Goal: Find specific page/section: Find specific page/section

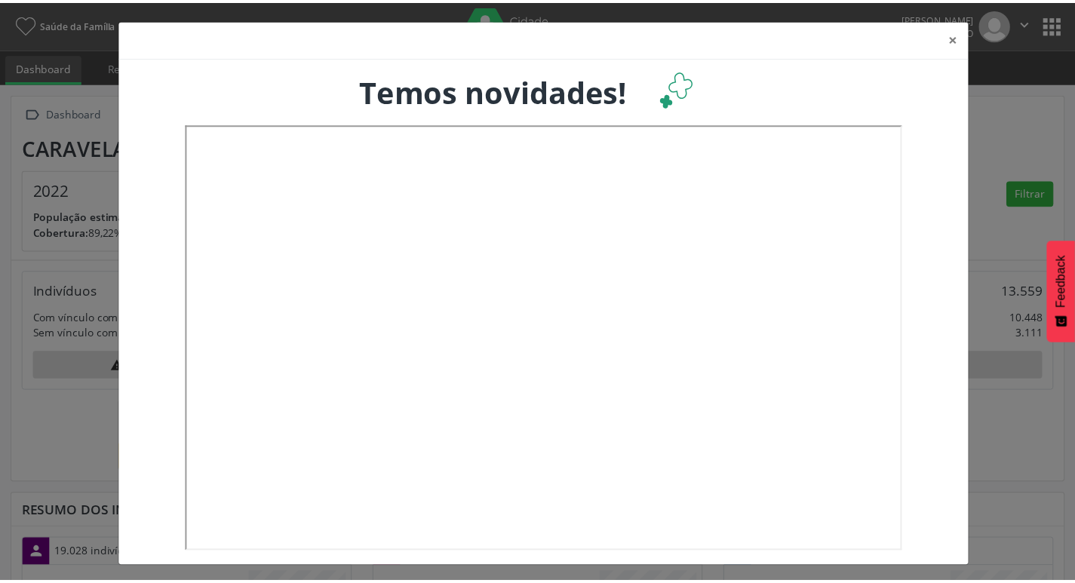
scroll to position [250, 354]
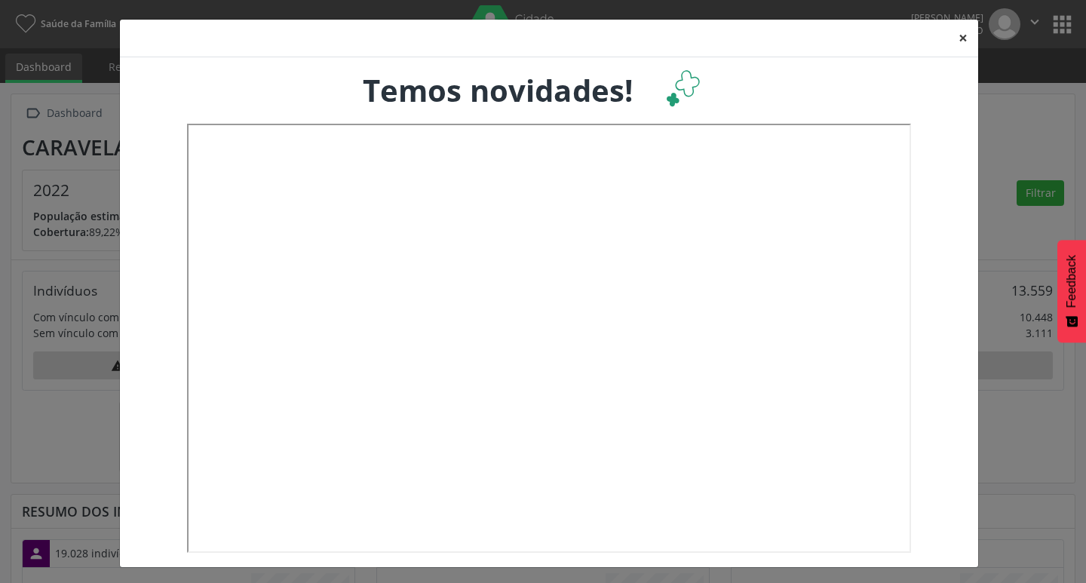
click at [962, 30] on button "×" at bounding box center [963, 38] width 30 height 37
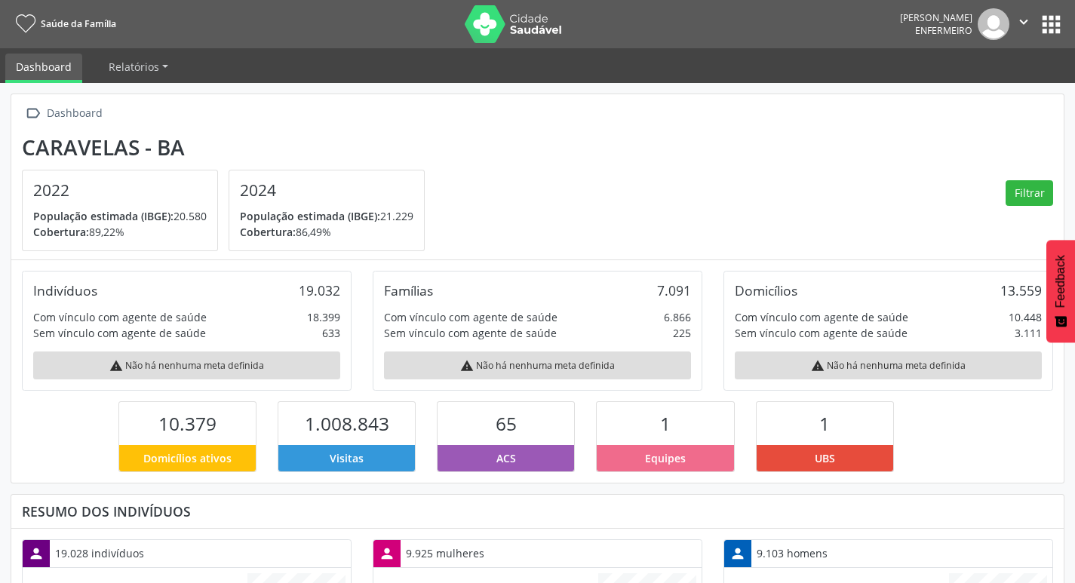
scroll to position [753894, 753794]
click at [1054, 17] on button "apps" at bounding box center [1051, 24] width 26 height 26
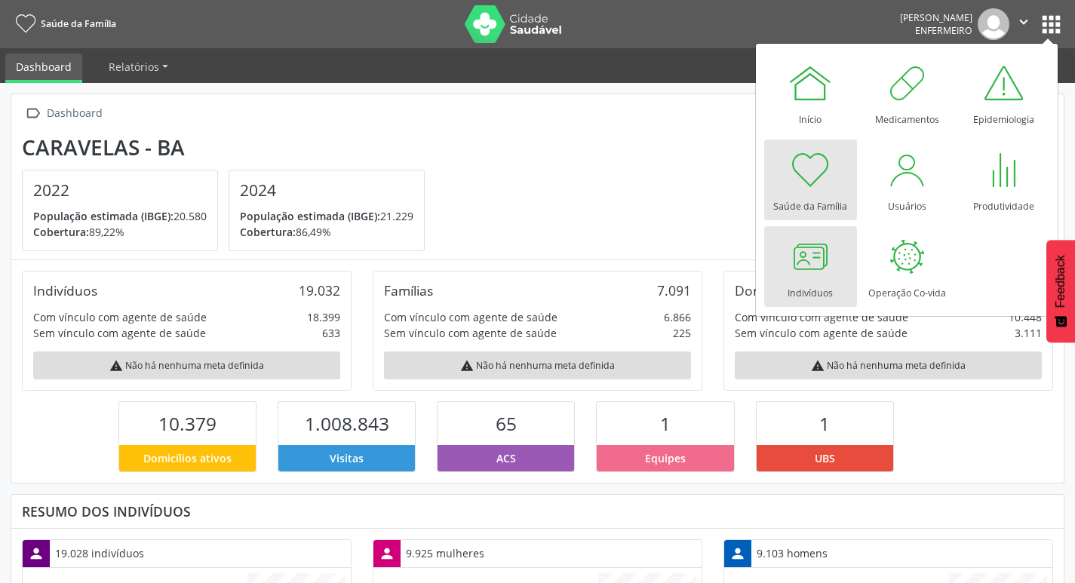
click at [831, 268] on div at bounding box center [809, 256] width 45 height 45
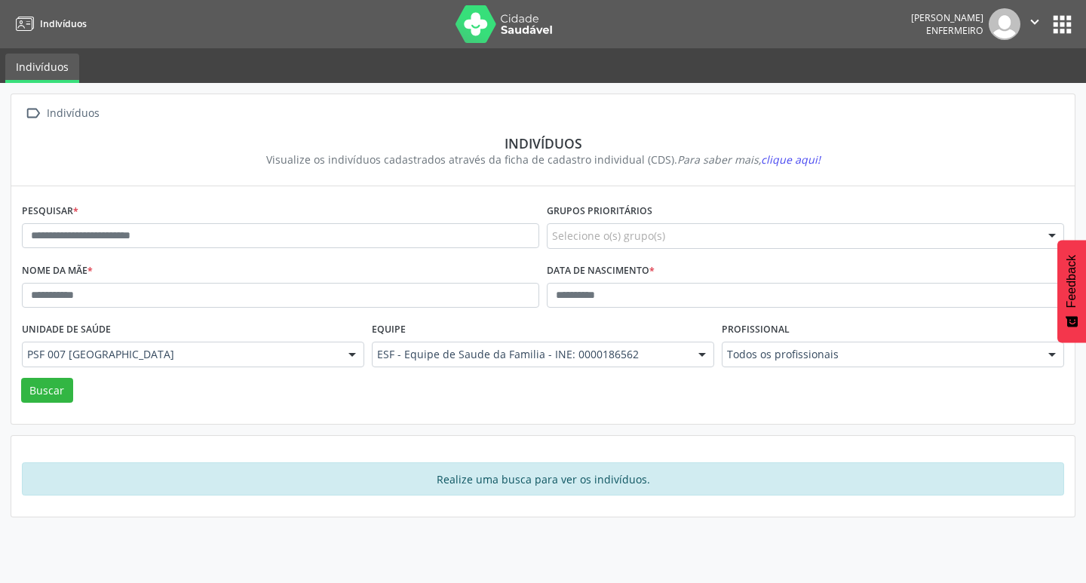
click at [1057, 26] on button "apps" at bounding box center [1062, 24] width 26 height 26
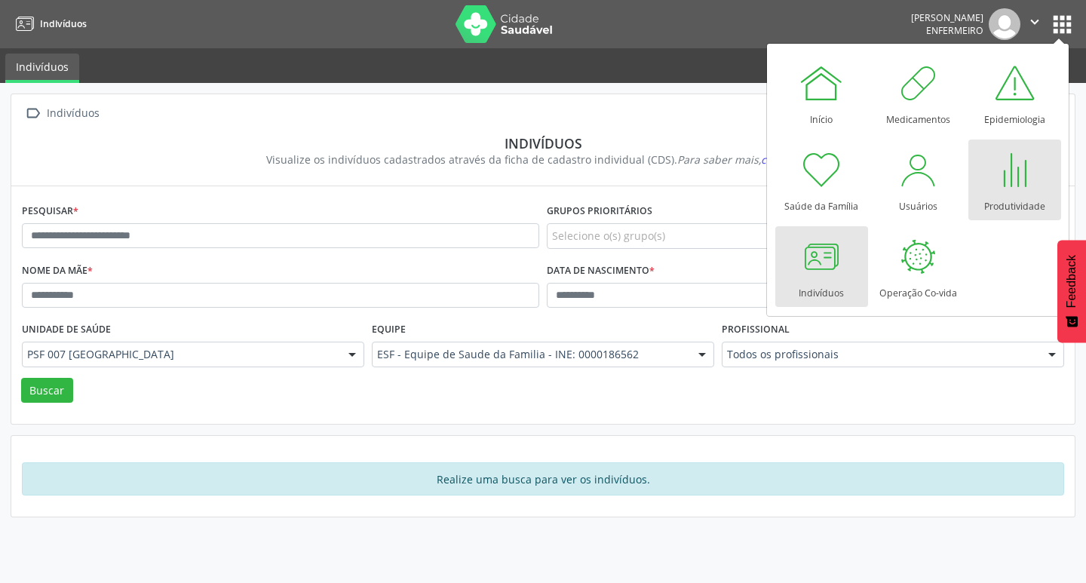
click at [1026, 201] on div "Produtividade" at bounding box center [1014, 202] width 61 height 20
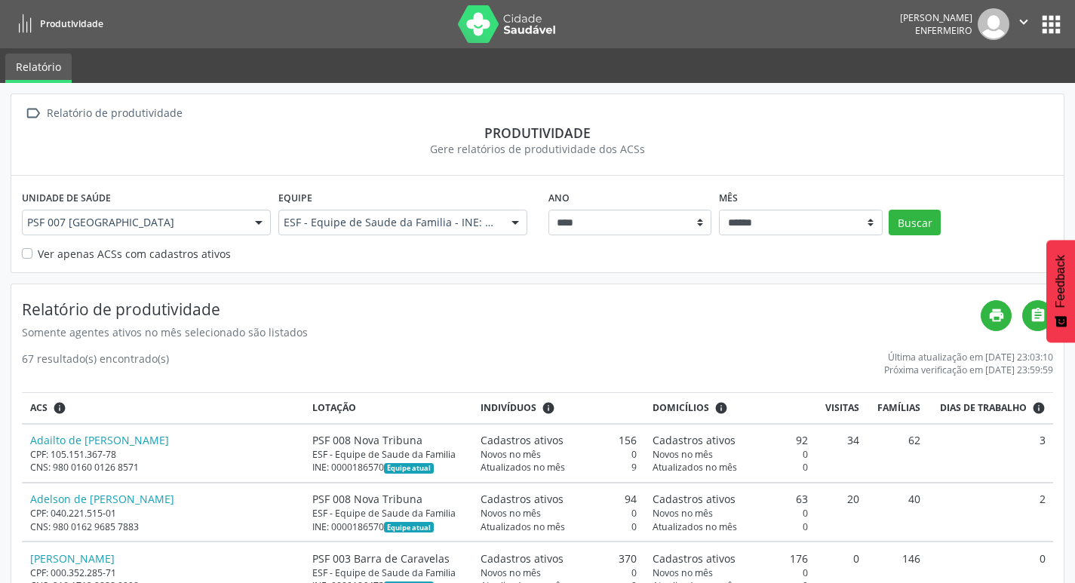
click at [38, 254] on label "Ver apenas ACSs com cadastros ativos" at bounding box center [134, 254] width 193 height 16
click at [897, 219] on button "Buscar" at bounding box center [914, 223] width 52 height 26
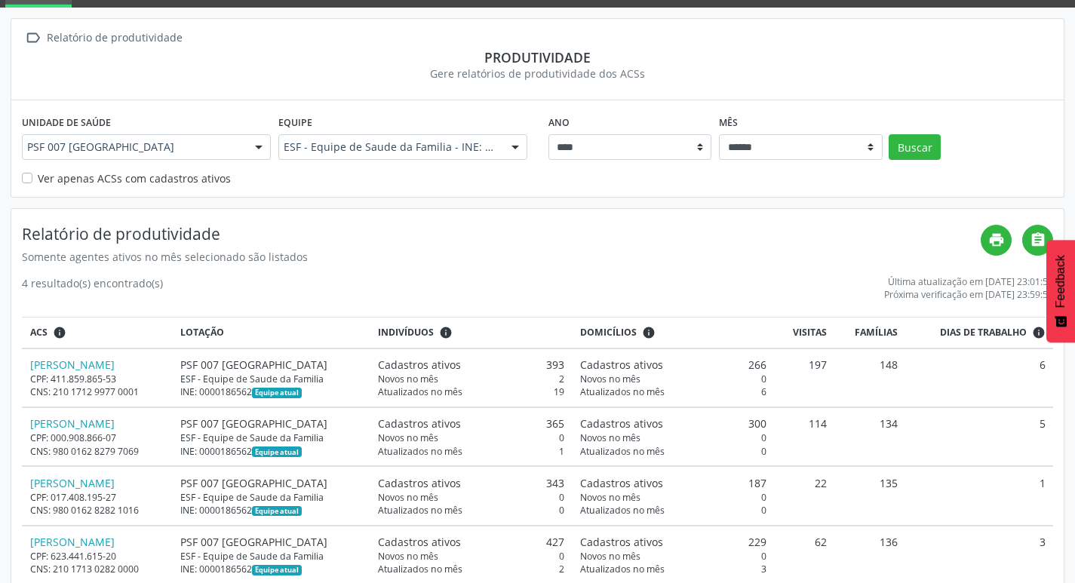
scroll to position [109, 0]
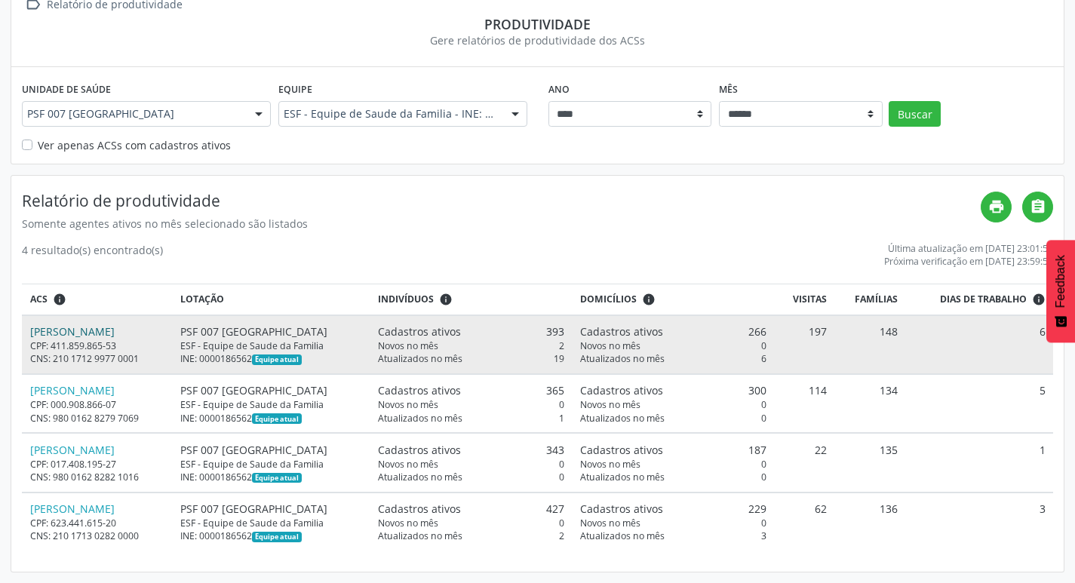
click at [79, 333] on link "[PERSON_NAME]" at bounding box center [72, 331] width 84 height 14
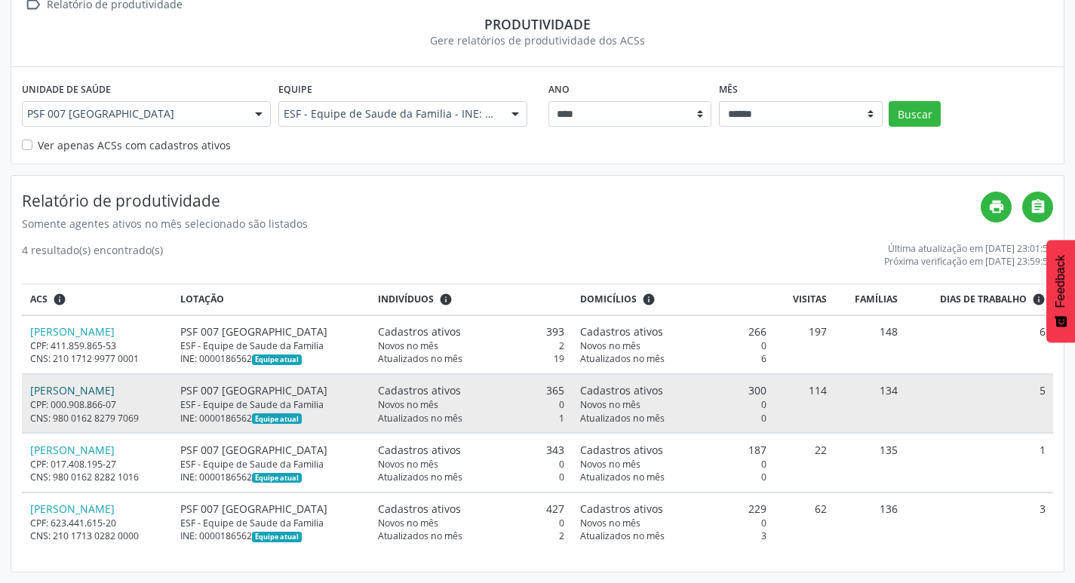
click at [101, 388] on link "[PERSON_NAME]" at bounding box center [72, 390] width 84 height 14
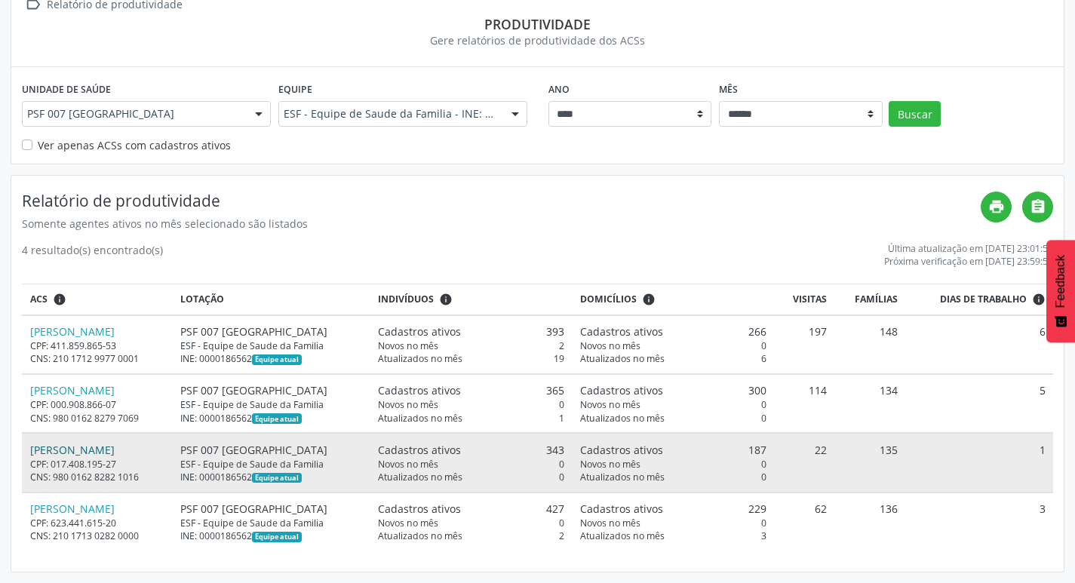
click at [115, 453] on link "[PERSON_NAME]" at bounding box center [72, 450] width 84 height 14
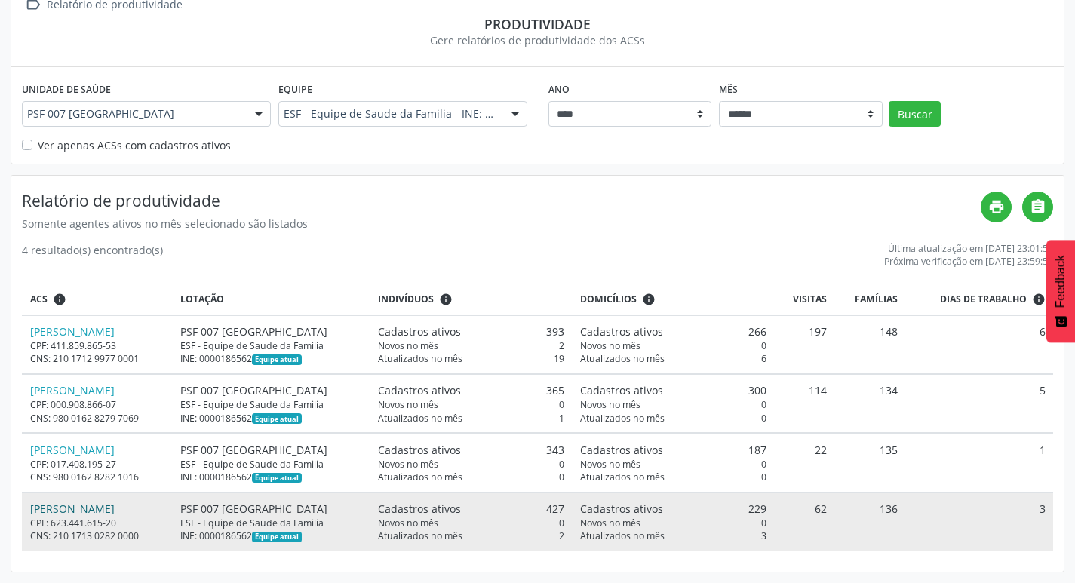
click at [115, 513] on link "[PERSON_NAME]" at bounding box center [72, 509] width 84 height 14
